Goal: Task Accomplishment & Management: Manage account settings

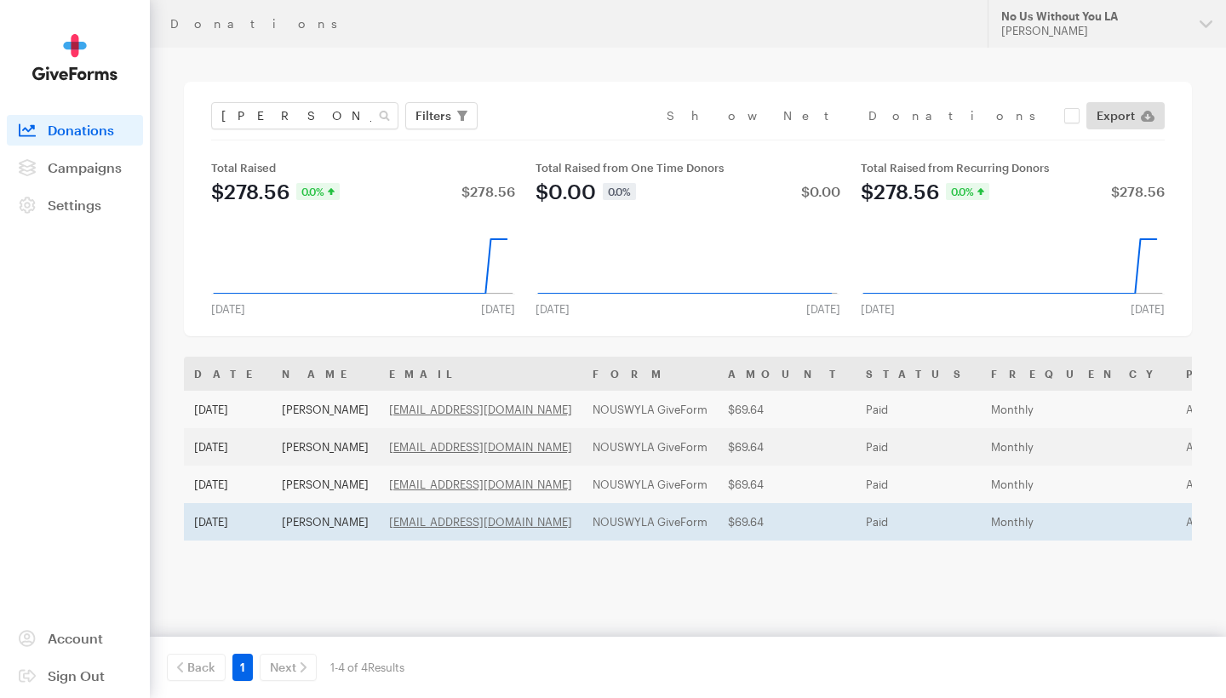
click at [214, 522] on td "Jun 21, 2025" at bounding box center [228, 521] width 88 height 37
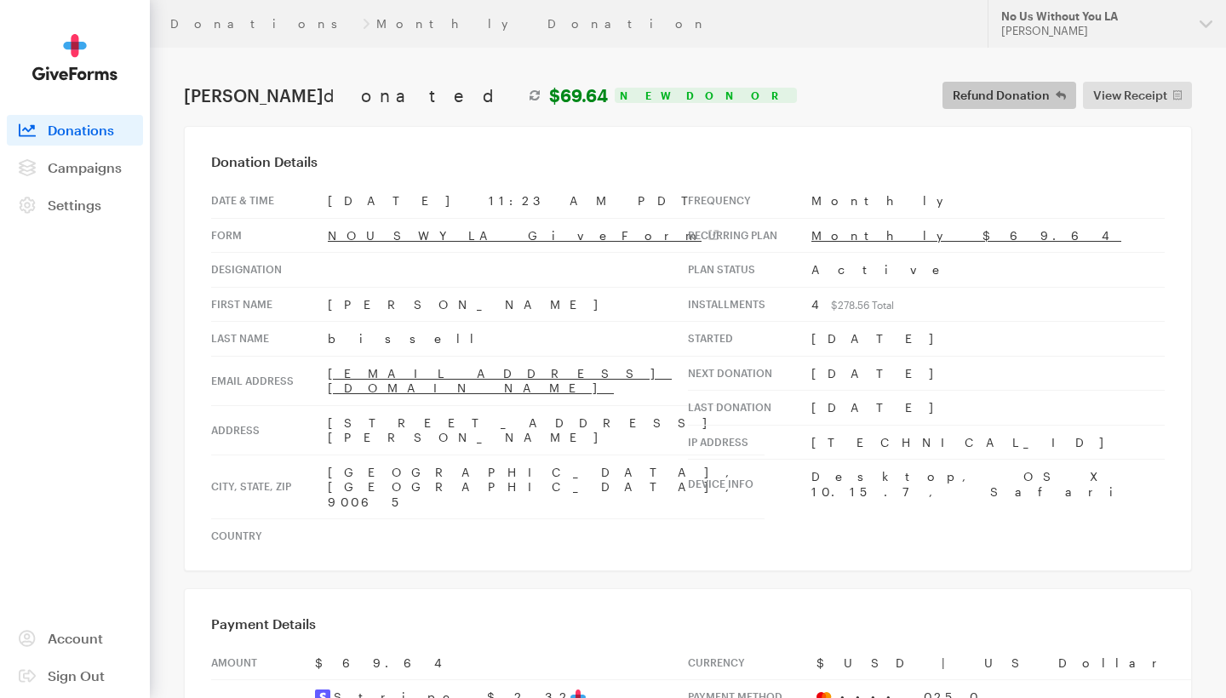
click at [1036, 100] on span "Refund Donation" at bounding box center [1001, 95] width 97 height 20
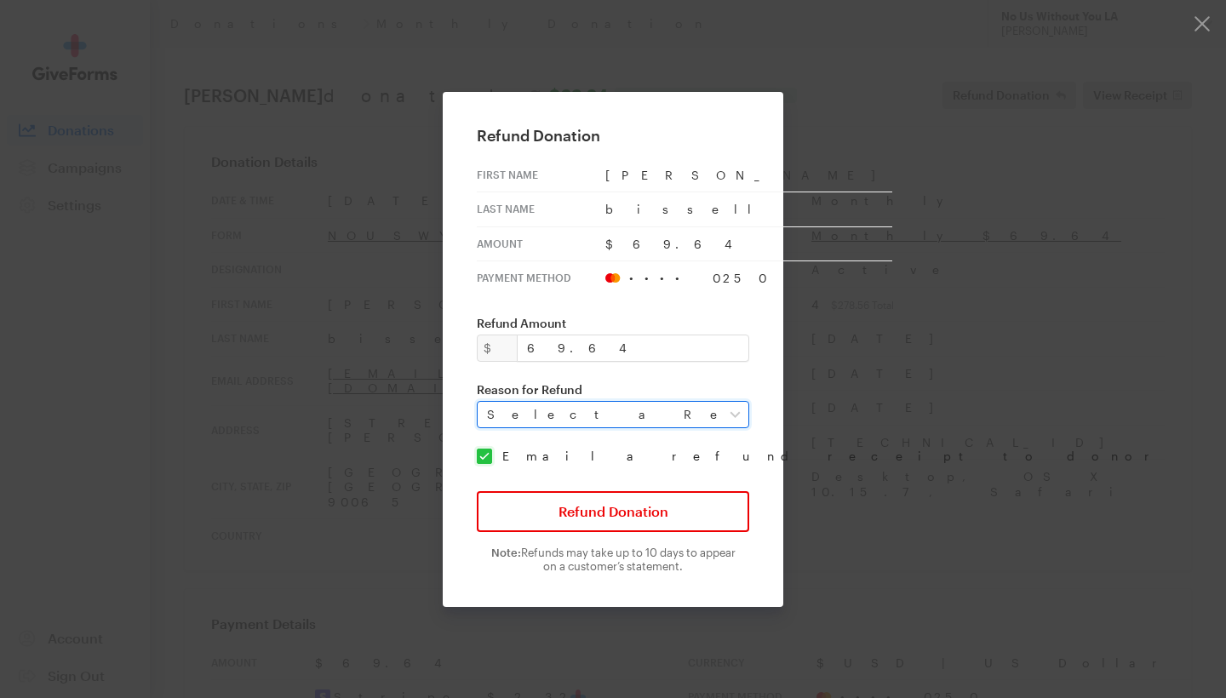
select select "requested_by_customer"
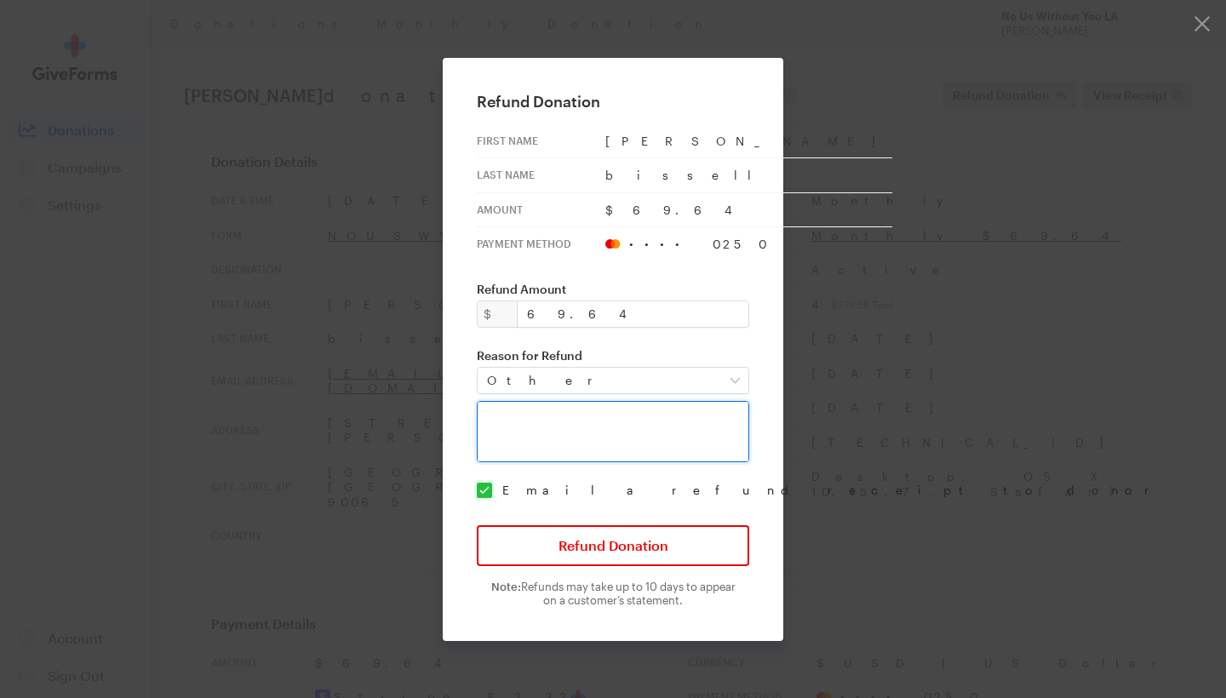
click at [606, 428] on textarea at bounding box center [613, 431] width 273 height 61
type textarea "Donor states he did not sign up for monthly(Recurring) donations. Upon review o…"
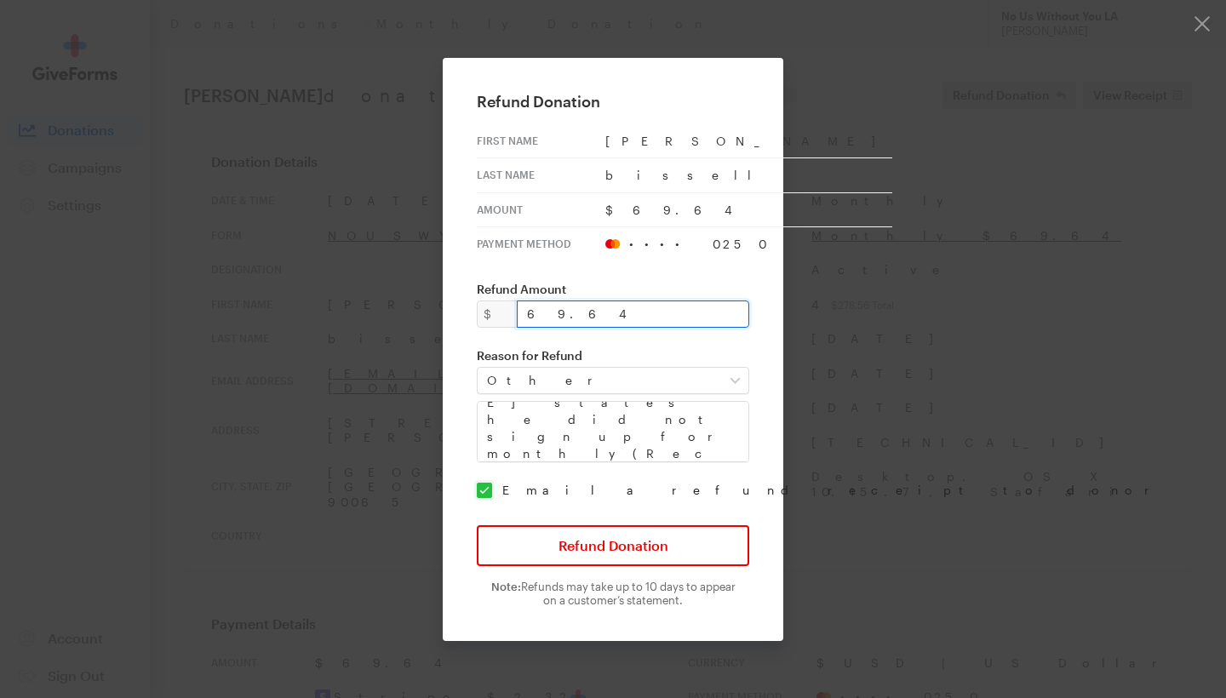
drag, startPoint x: 569, startPoint y: 319, endPoint x: 495, endPoint y: 319, distance: 74.1
click at [495, 319] on div "$ 69.64" at bounding box center [613, 314] width 273 height 27
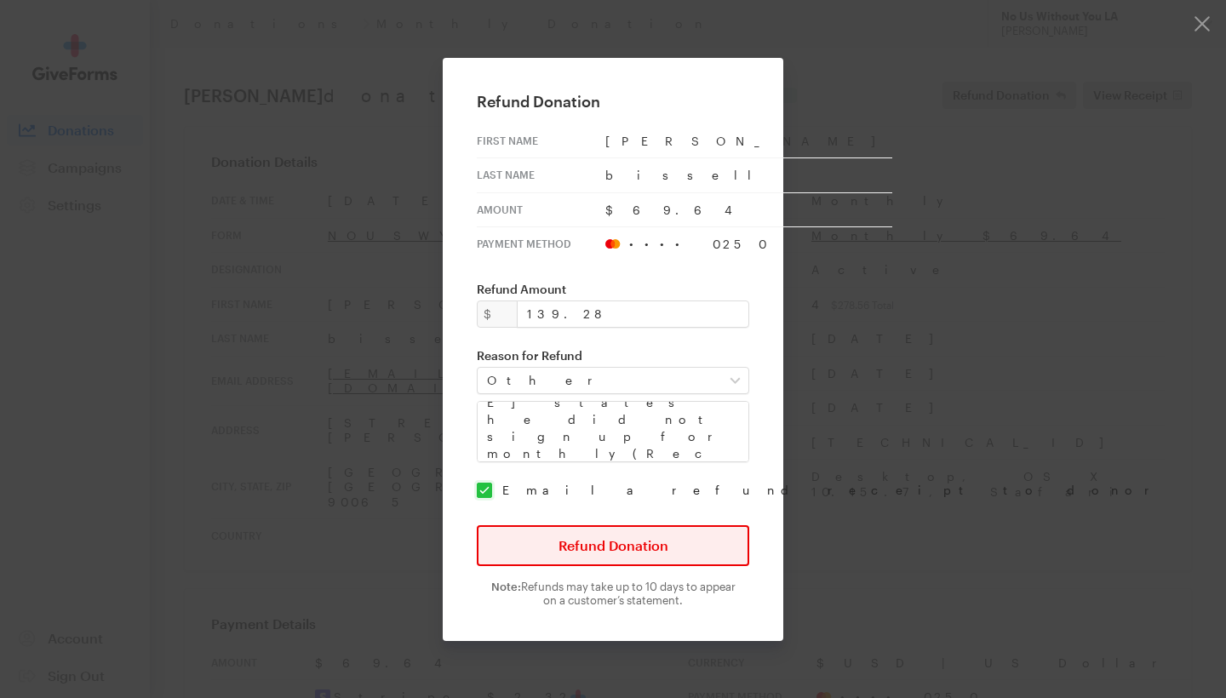
click at [634, 551] on button "Refund Donation" at bounding box center [613, 545] width 273 height 41
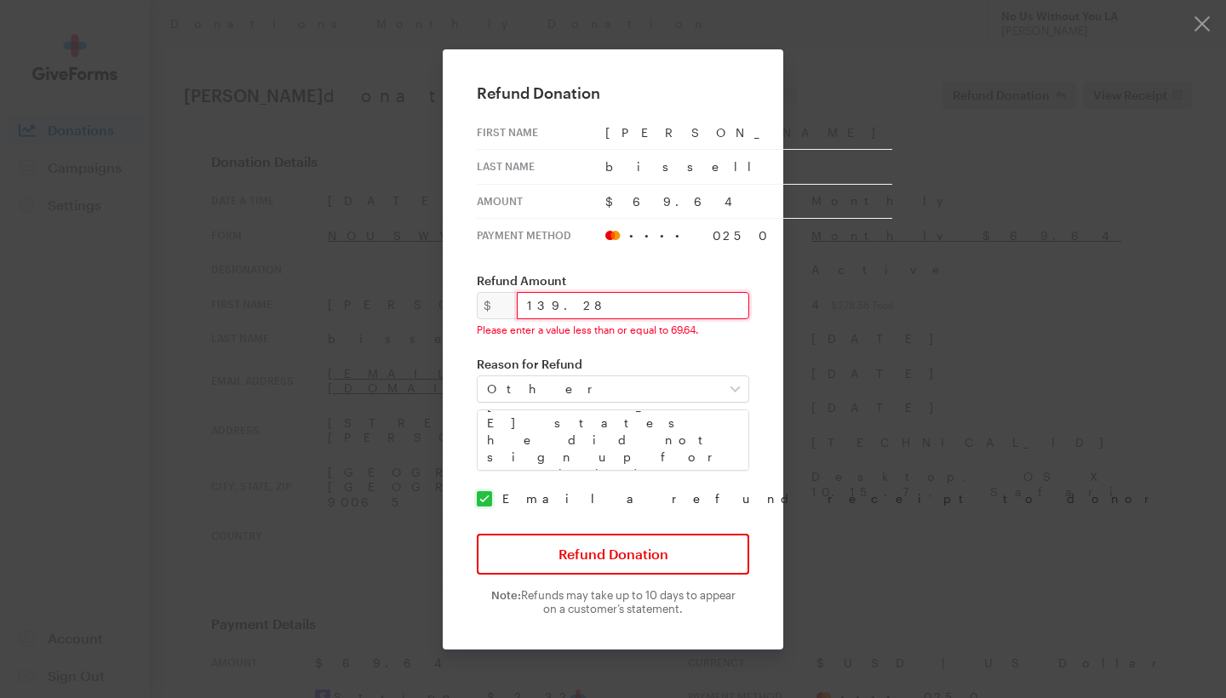
drag, startPoint x: 568, startPoint y: 301, endPoint x: 501, endPoint y: 301, distance: 67.3
click at [501, 301] on div "$ 139.28 Please enter a value less than or equal to 69.64." at bounding box center [613, 314] width 273 height 44
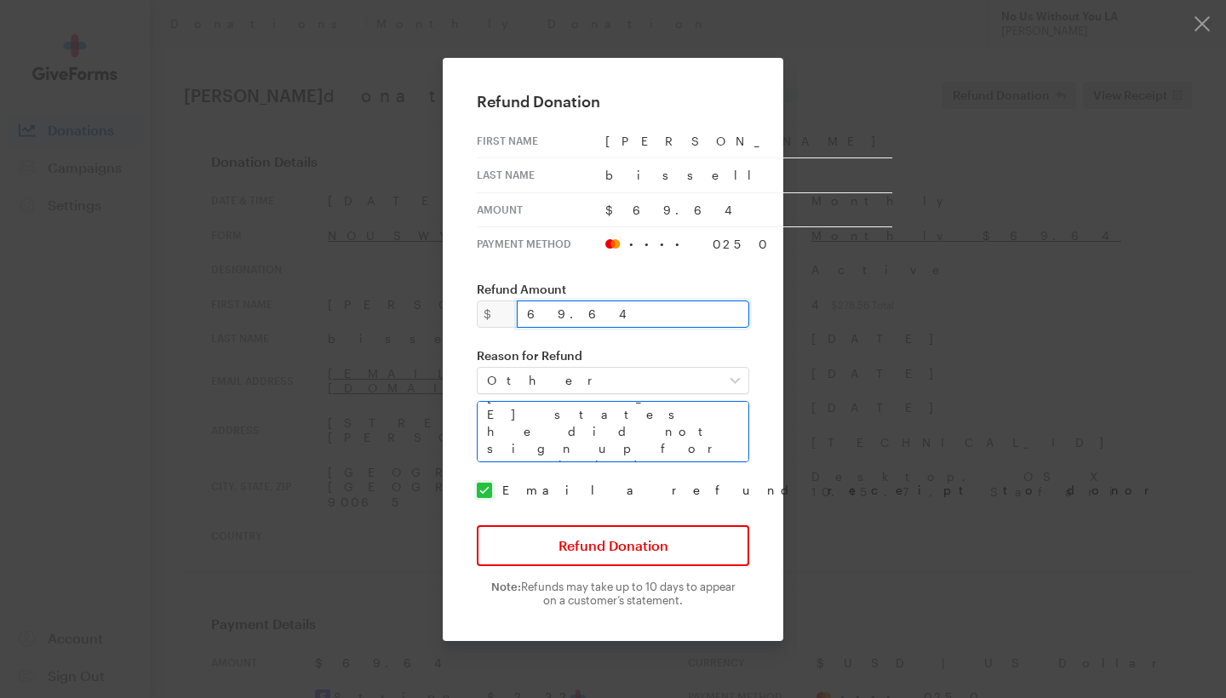
type input "69.64"
drag, startPoint x: 718, startPoint y: 447, endPoint x: 480, endPoint y: 394, distance: 243.4
click at [480, 394] on div "Refund Donation First Name john Last Name bissell Amount $69.64 Payment Method …" at bounding box center [613, 349] width 341 height 583
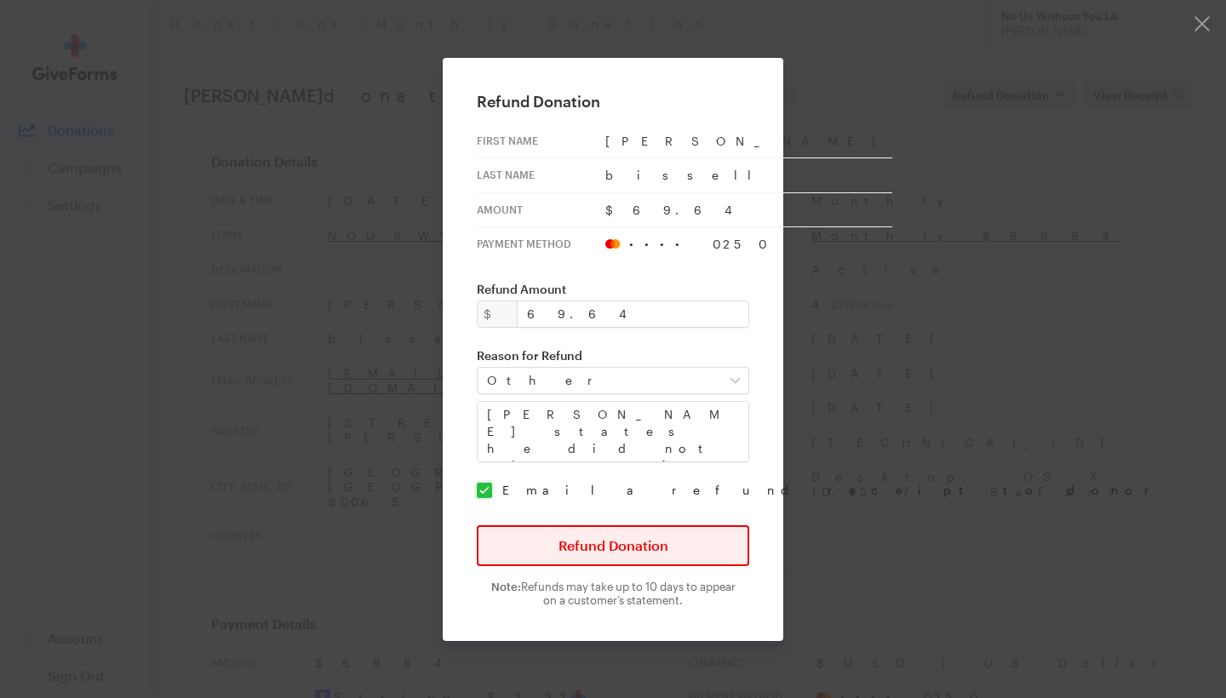
click at [689, 548] on button "Refund Donation" at bounding box center [613, 545] width 273 height 41
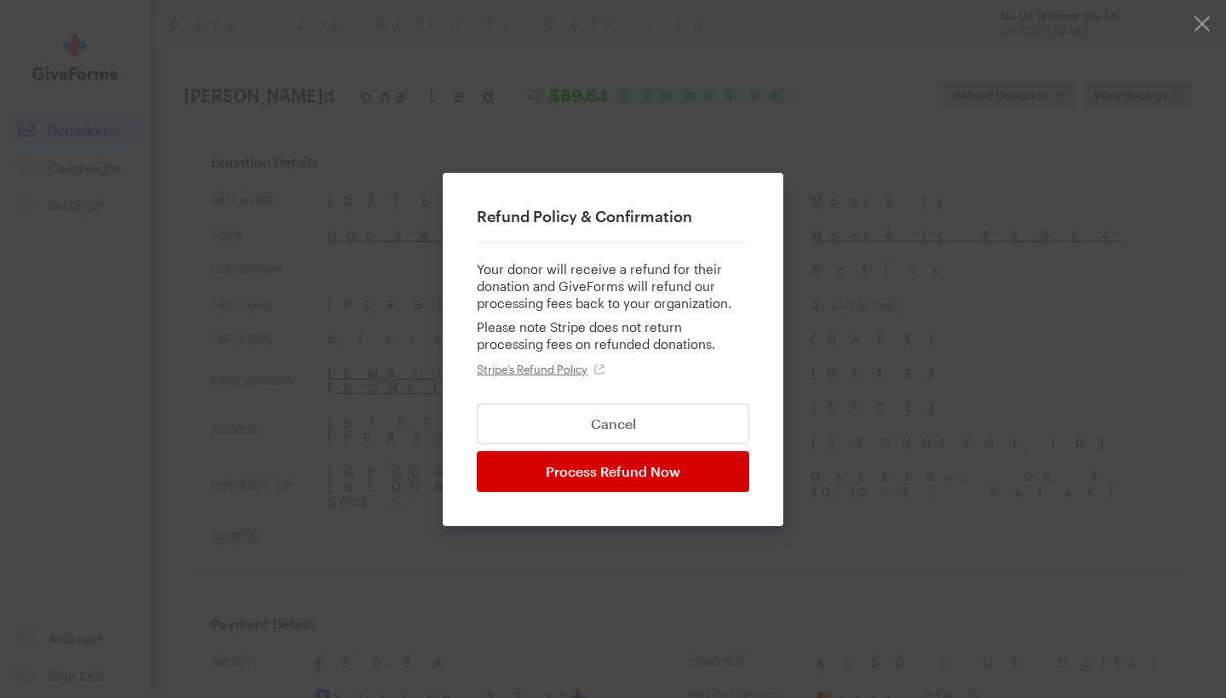
click at [691, 473] on input "Process Refund Now" at bounding box center [613, 471] width 273 height 41
type input "Processing..."
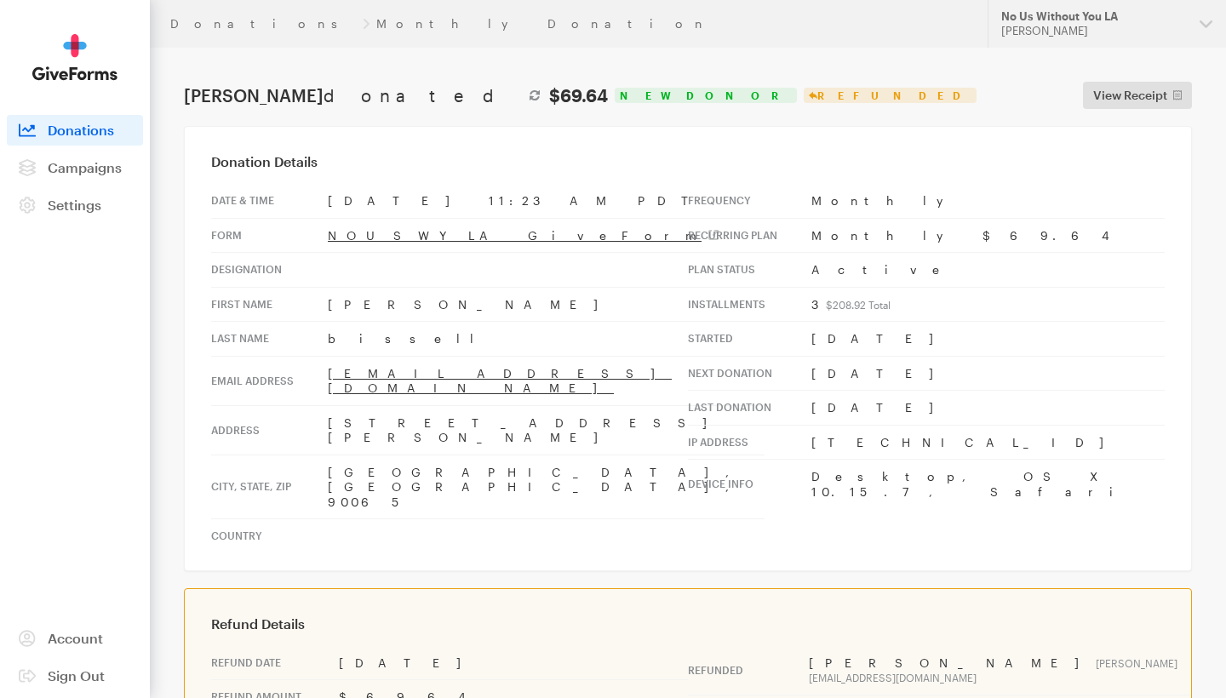
click at [530, 95] on icon at bounding box center [535, 95] width 10 height 20
click at [390, 235] on link "NOUSWYLA GiveForm" at bounding box center [523, 235] width 391 height 14
click at [804, 100] on div "Refunded" at bounding box center [890, 95] width 173 height 15
click at [70, 201] on span "Settings" at bounding box center [75, 205] width 54 height 16
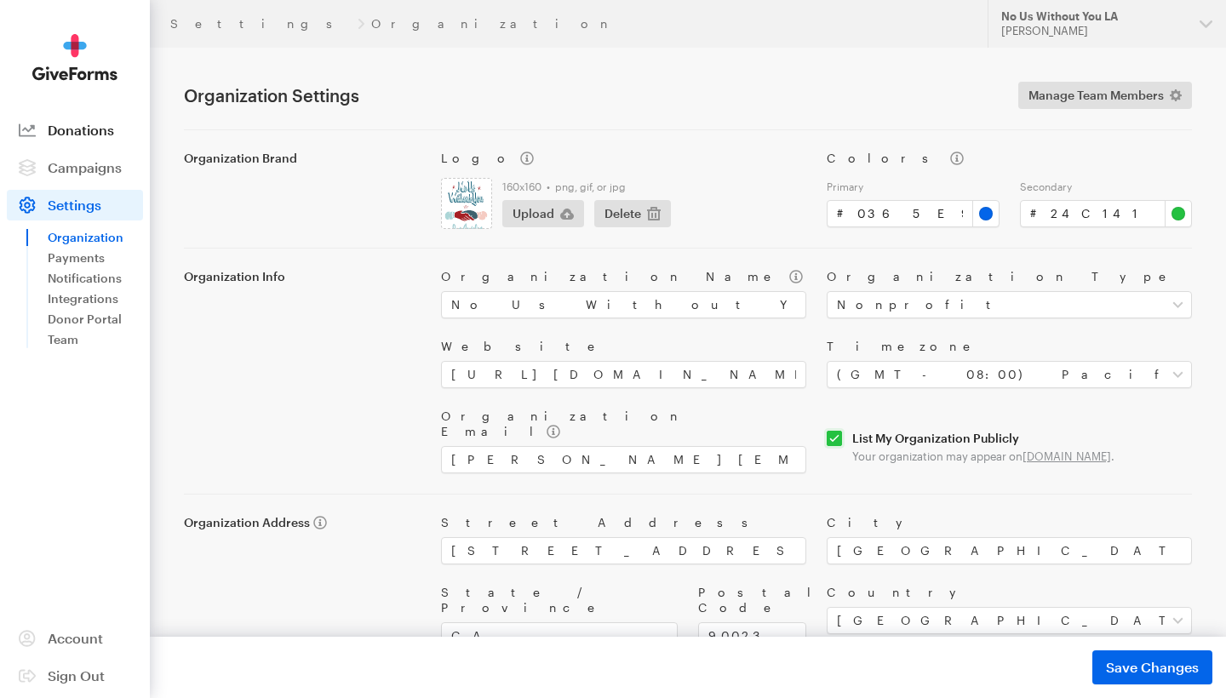
click at [86, 120] on link "Donations" at bounding box center [75, 130] width 136 height 31
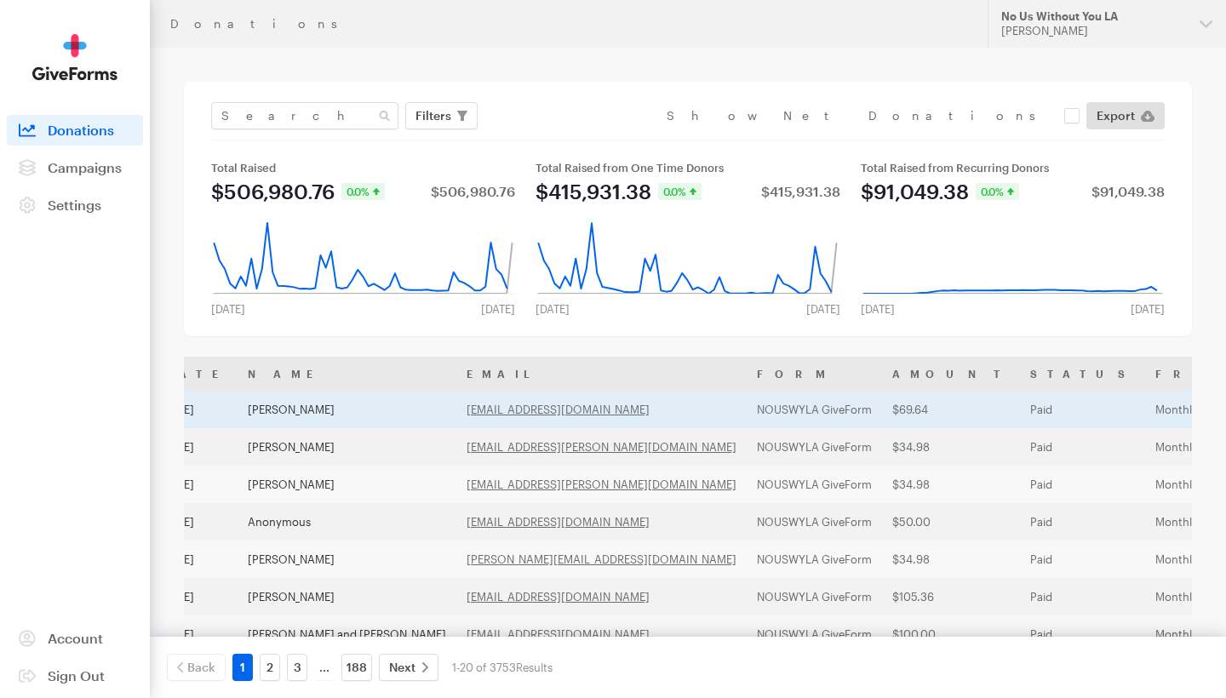
scroll to position [0, 33]
click at [748, 406] on td "NOUSWYLA GiveForm" at bounding box center [815, 409] width 135 height 37
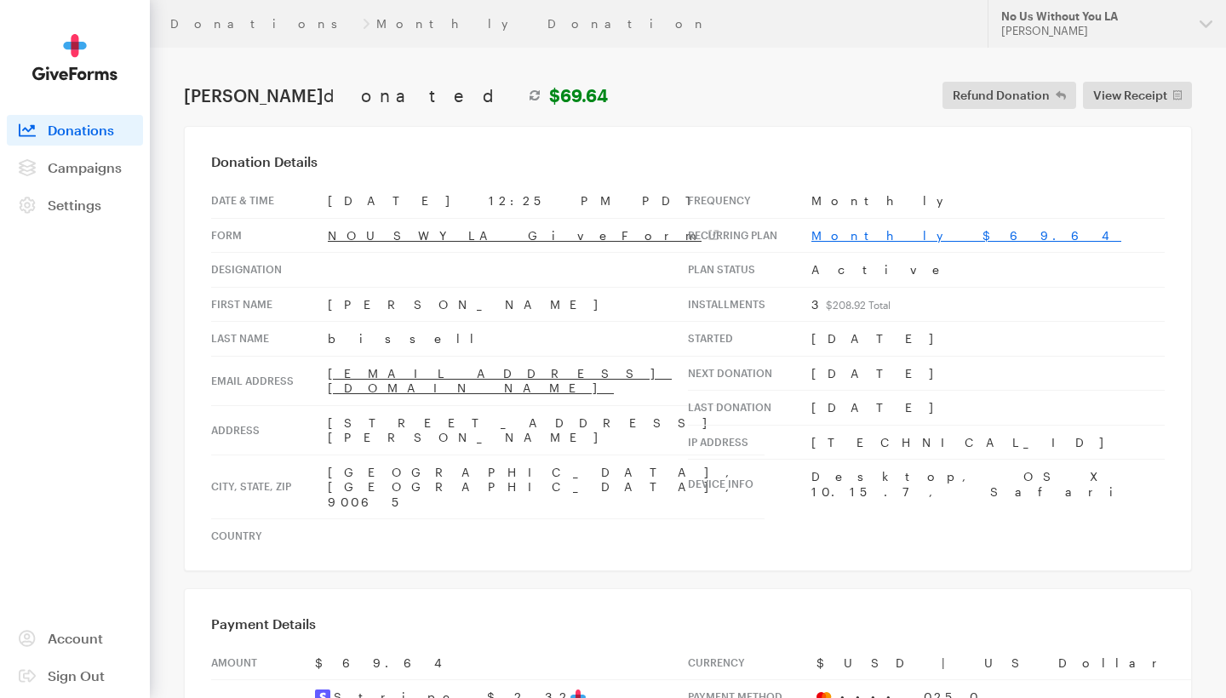
click at [866, 241] on link "Monthly $69.64" at bounding box center [967, 235] width 310 height 14
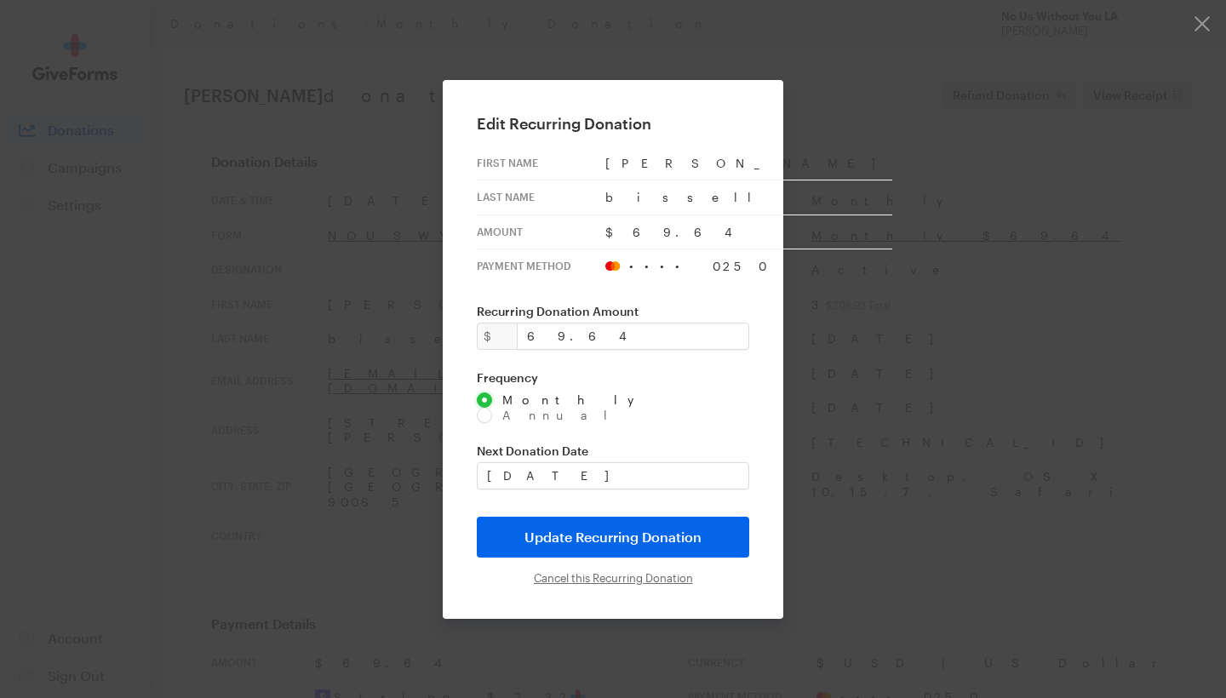
click at [510, 408] on input "radio" at bounding box center [564, 400] width 175 height 15
click at [506, 407] on input "radio" at bounding box center [564, 400] width 175 height 15
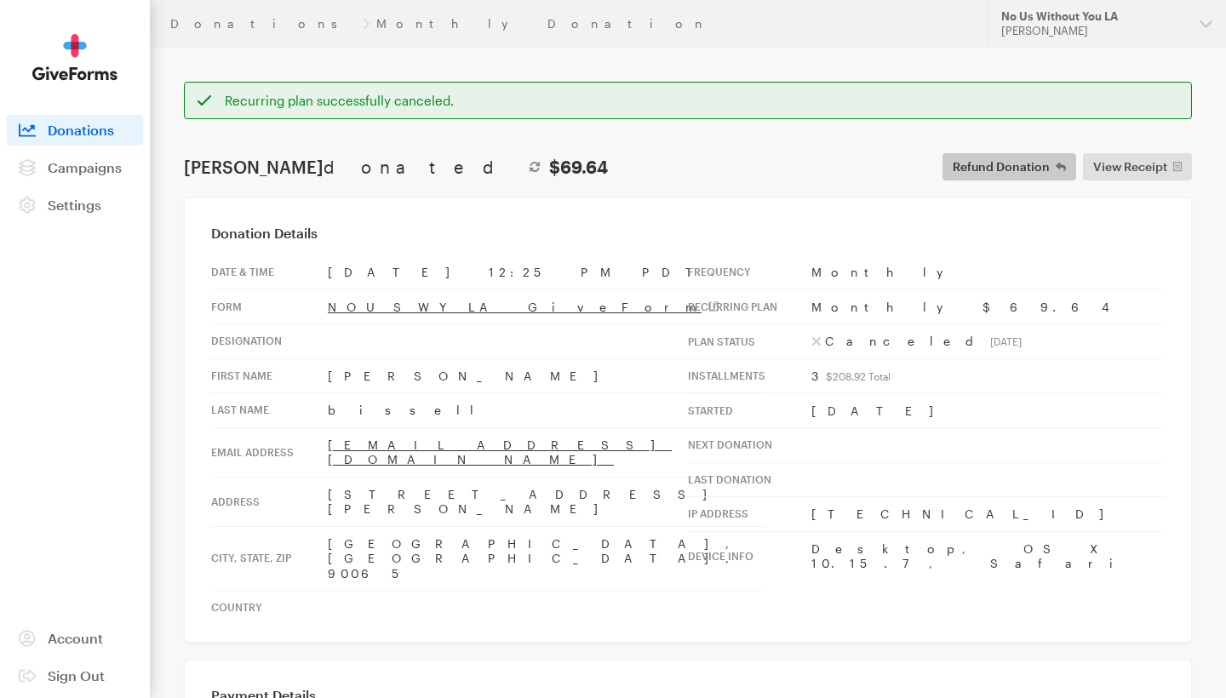
click at [1007, 165] on span "Refund Donation" at bounding box center [1001, 167] width 97 height 20
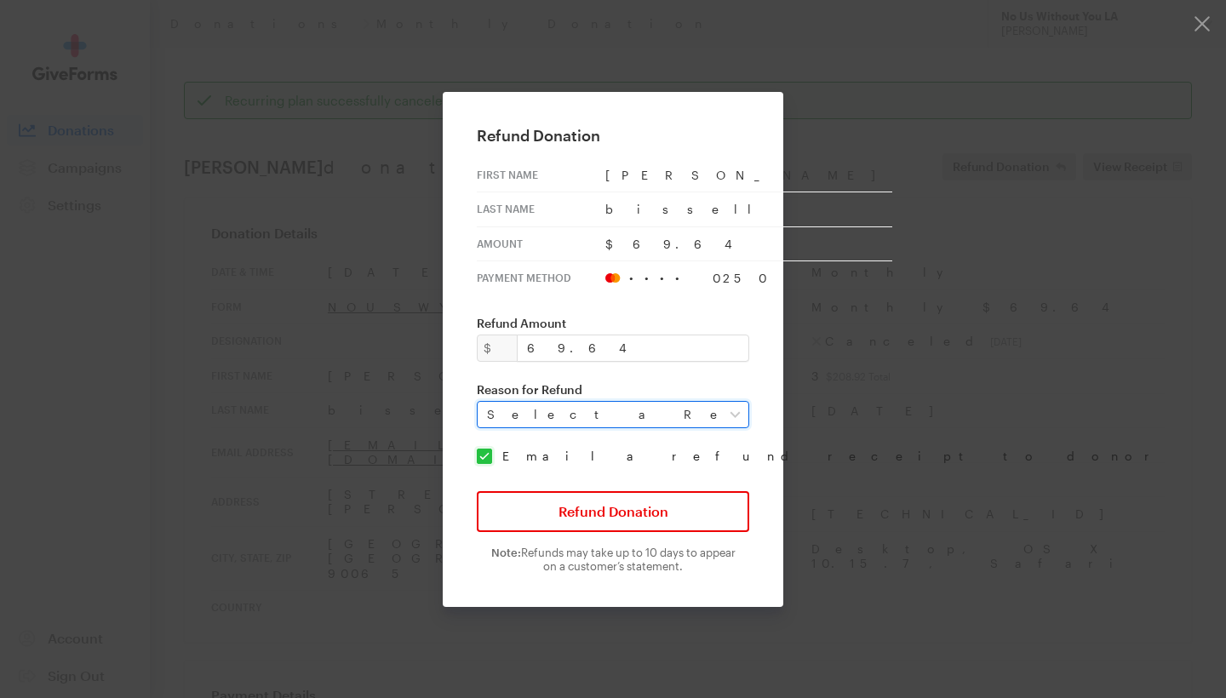
select select "requested_by_customer"
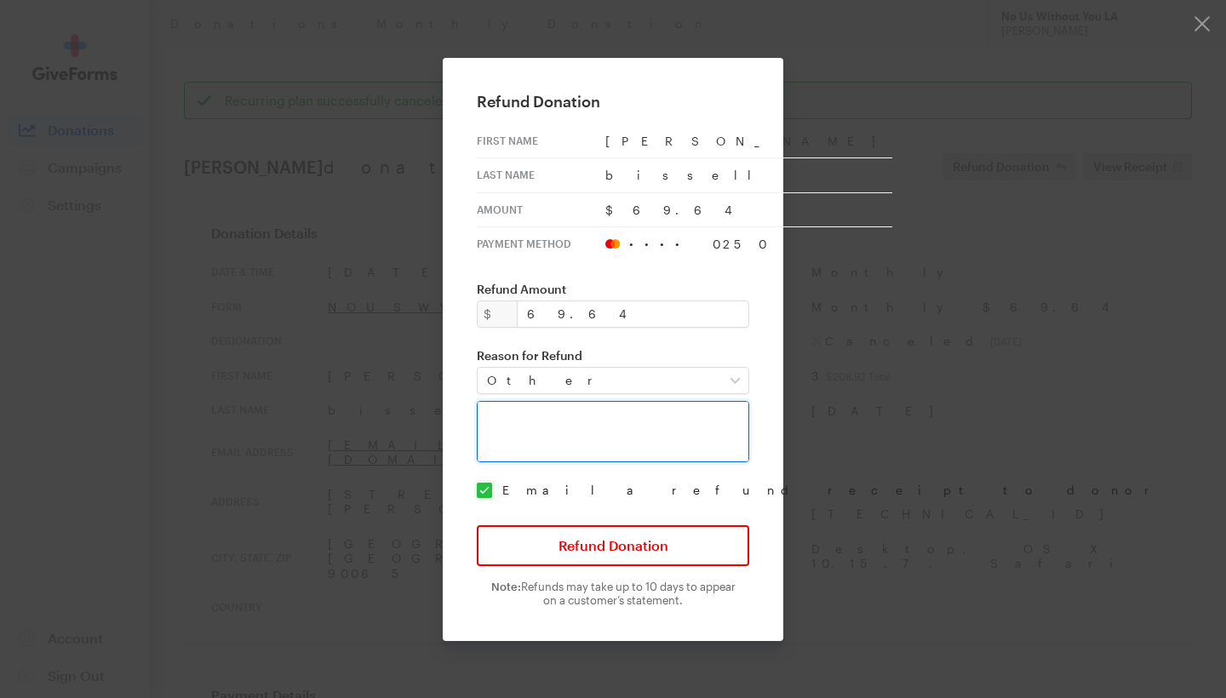
click at [562, 434] on textarea at bounding box center [613, 431] width 273 height 61
paste textarea "[PERSON_NAME] states he did not sign up for monthly(Recurring) donations. Upon …"
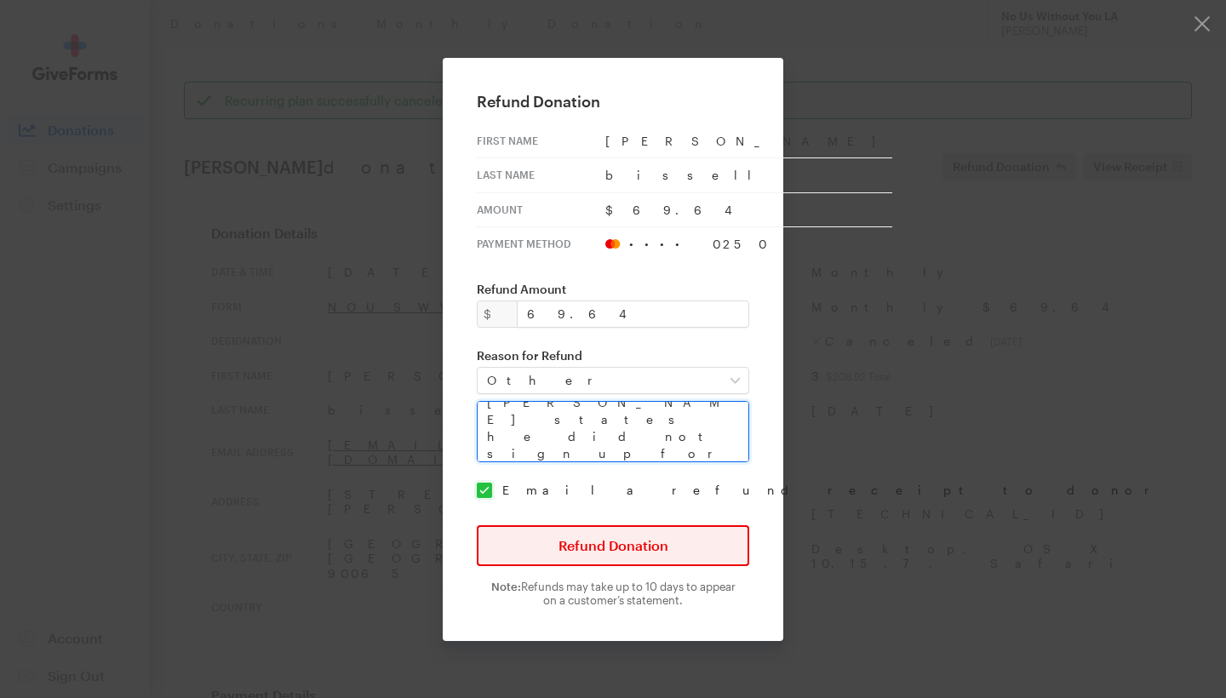
type textarea "[PERSON_NAME] states he did not sign up for monthly(Recurring) donations. Upon …"
click at [600, 546] on button "Refund Donation" at bounding box center [613, 545] width 273 height 41
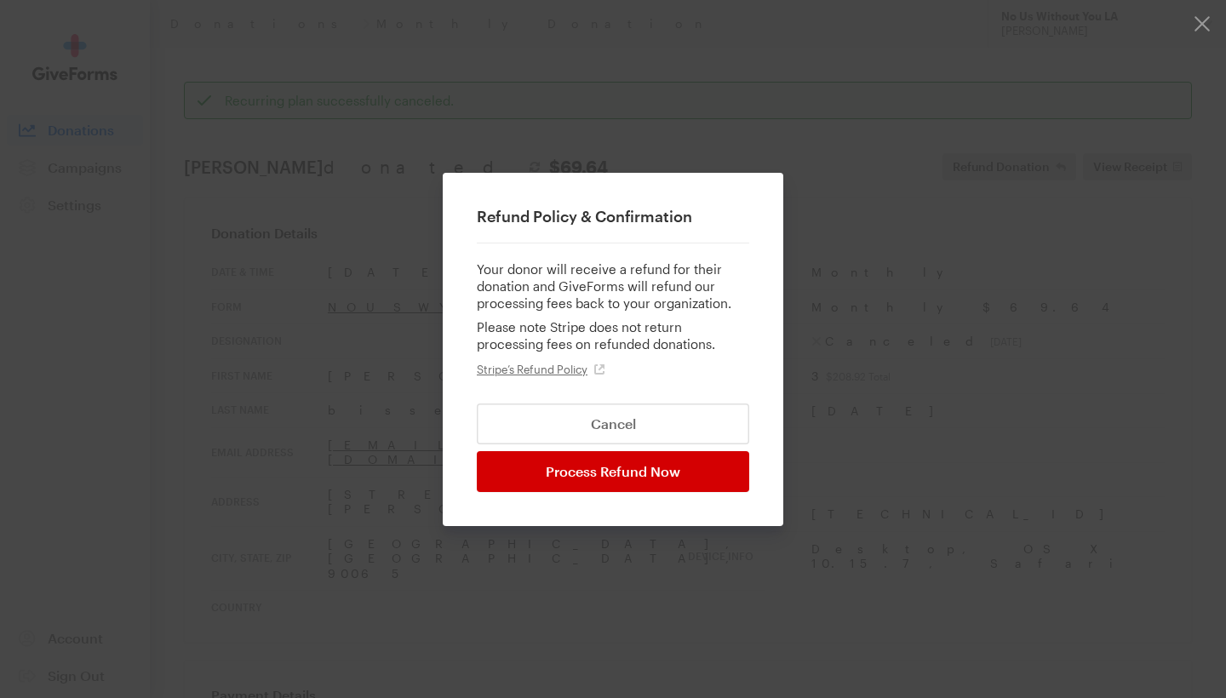
click at [628, 468] on input "Process Refund Now" at bounding box center [613, 471] width 273 height 41
type input "Processing..."
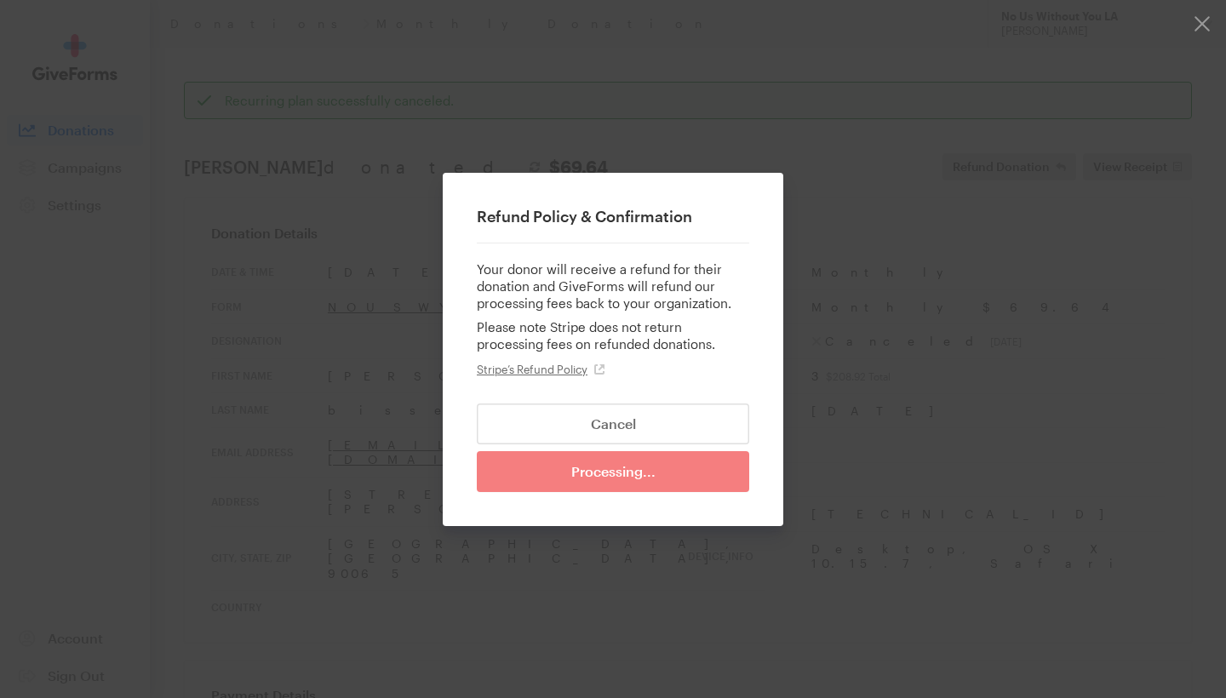
click at [628, 479] on div "Refund Policy & Confirmation Your donor will receive a refund for their donatio…" at bounding box center [613, 349] width 341 height 353
